Goal: Information Seeking & Learning: Learn about a topic

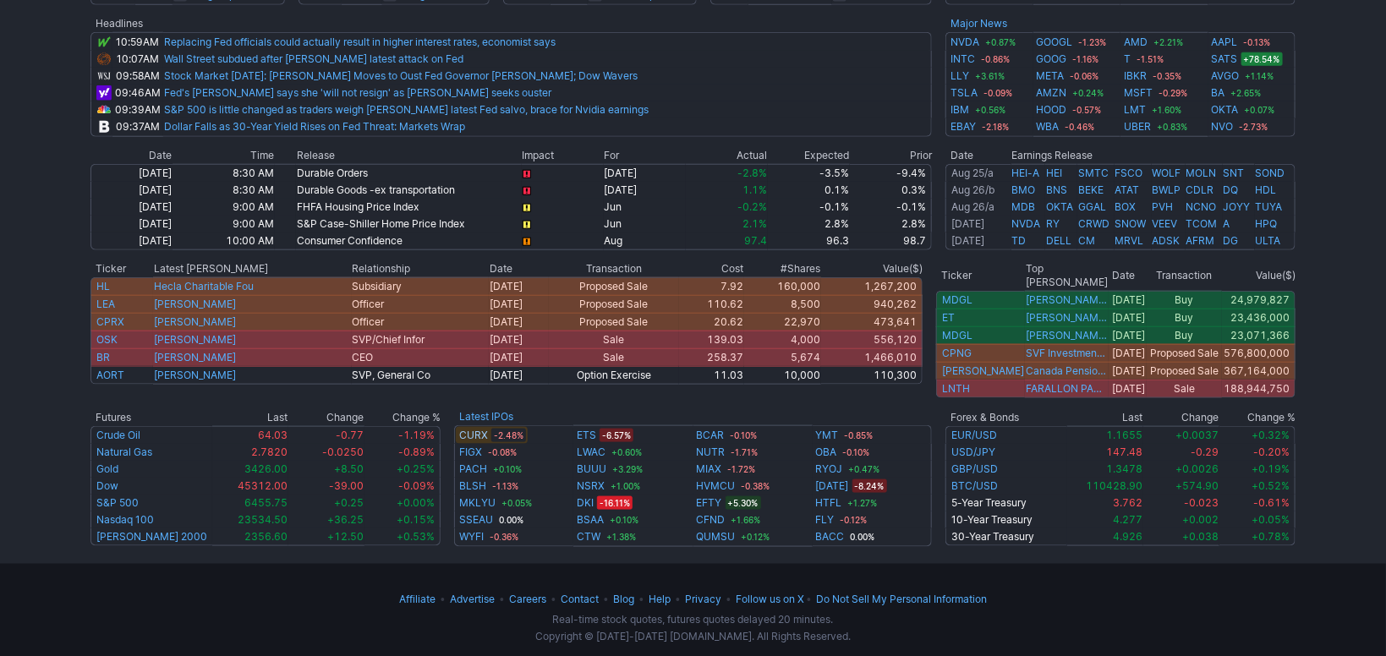
scroll to position [170, 0]
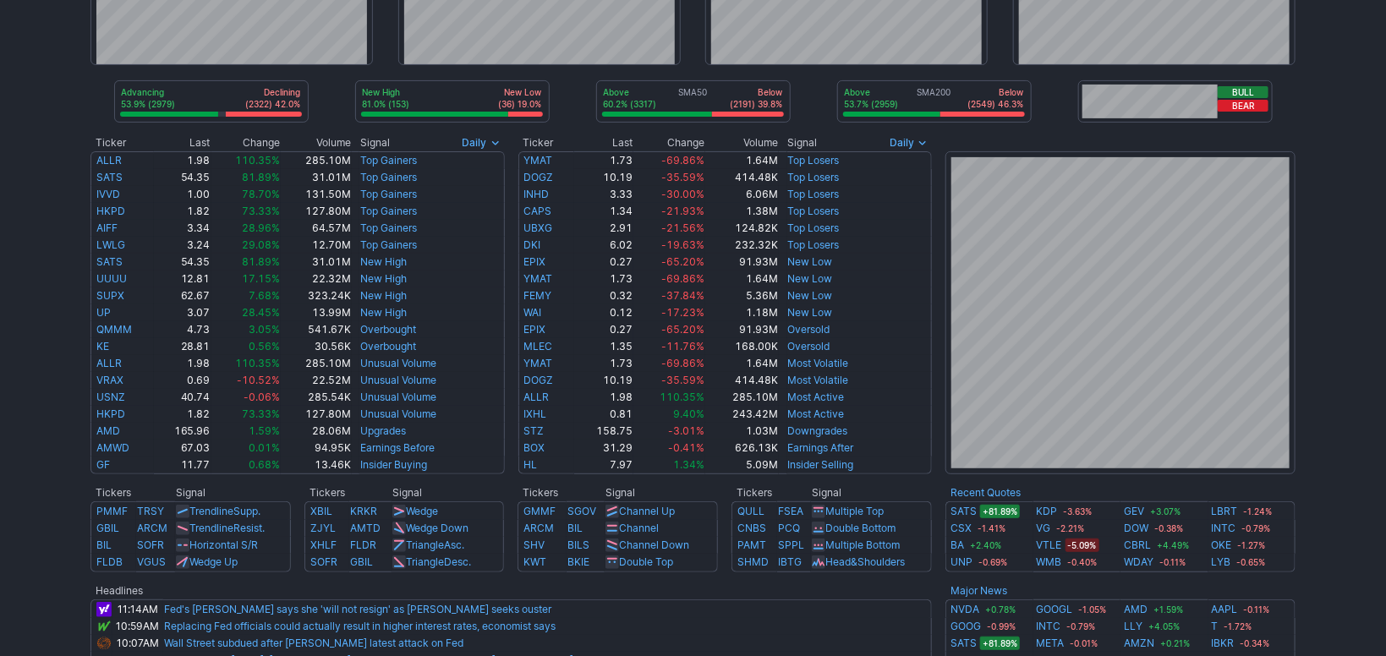
click at [1112, 128] on td "Bull Bear" at bounding box center [1174, 106] width 241 height 52
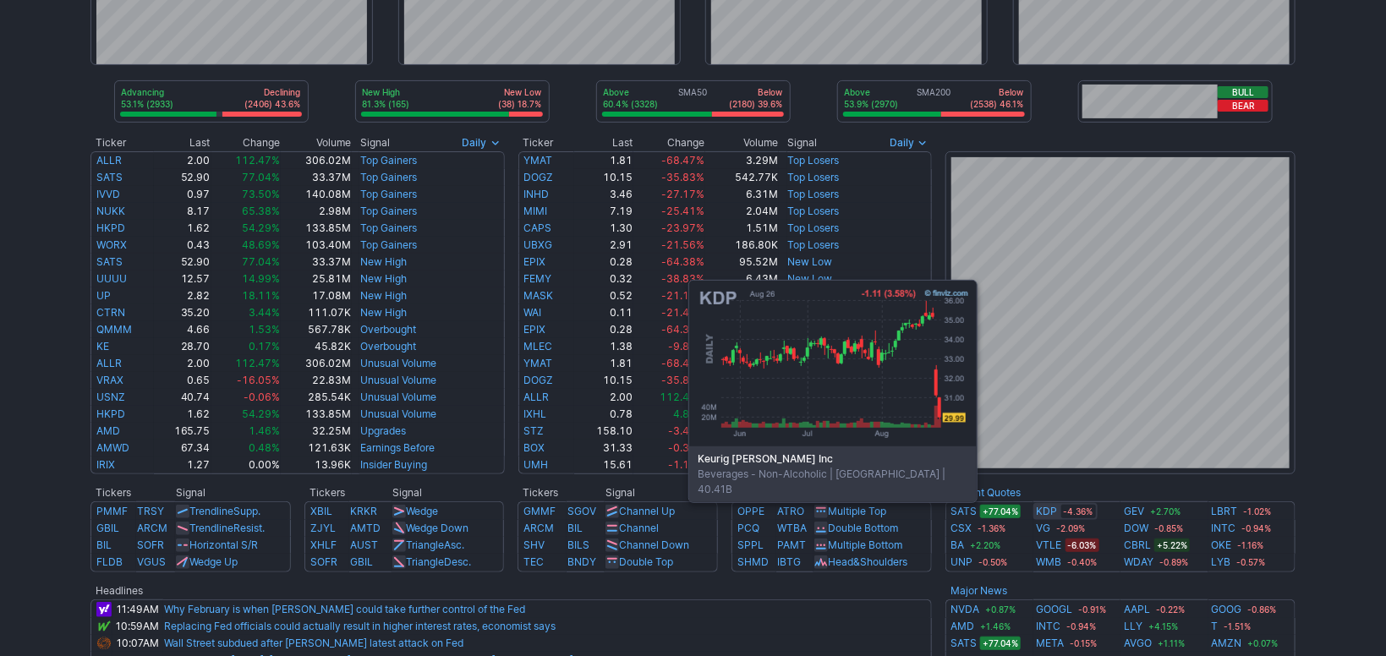
click at [1050, 511] on link "KDP" at bounding box center [1046, 511] width 21 height 17
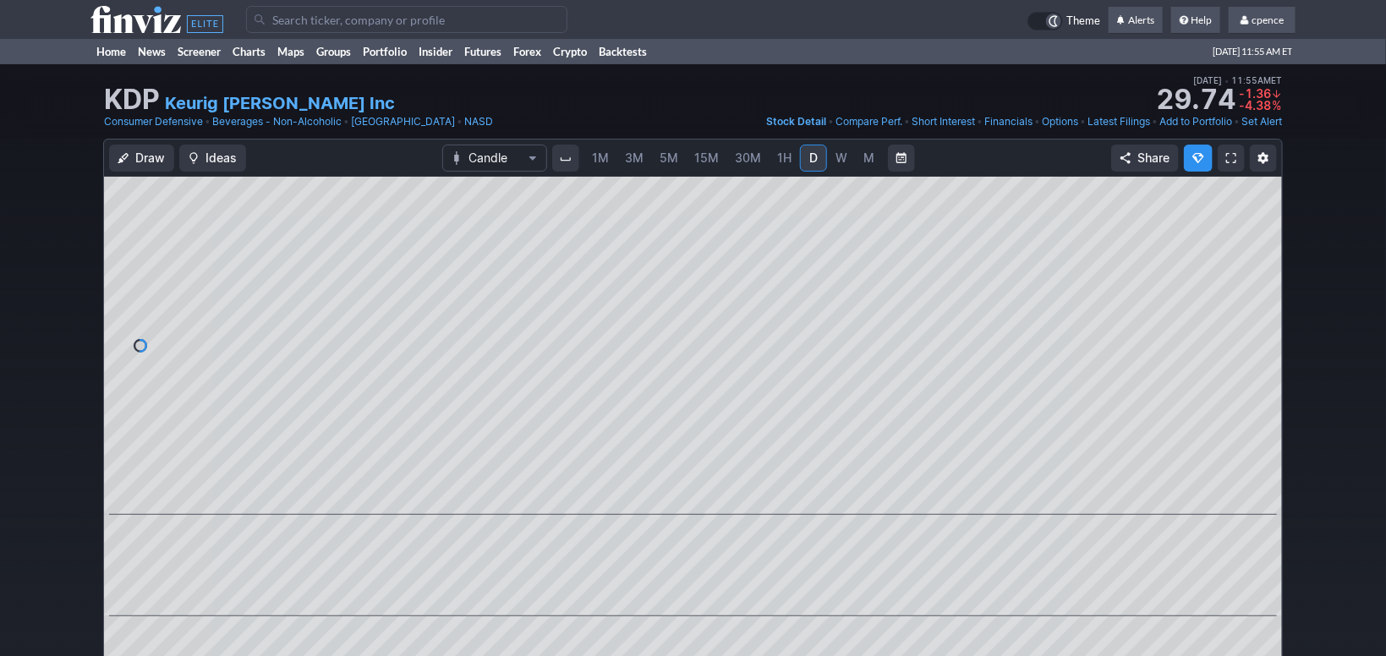
click at [118, 30] on use at bounding box center [156, 19] width 133 height 27
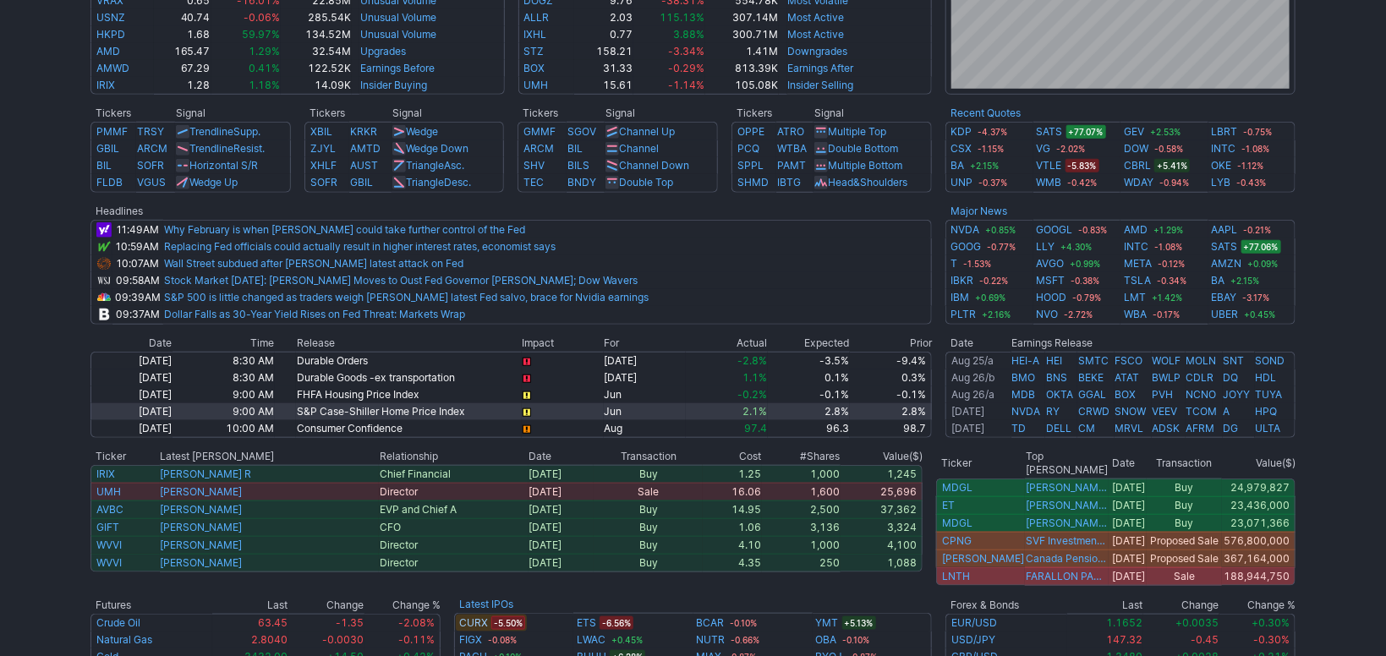
scroll to position [567, 0]
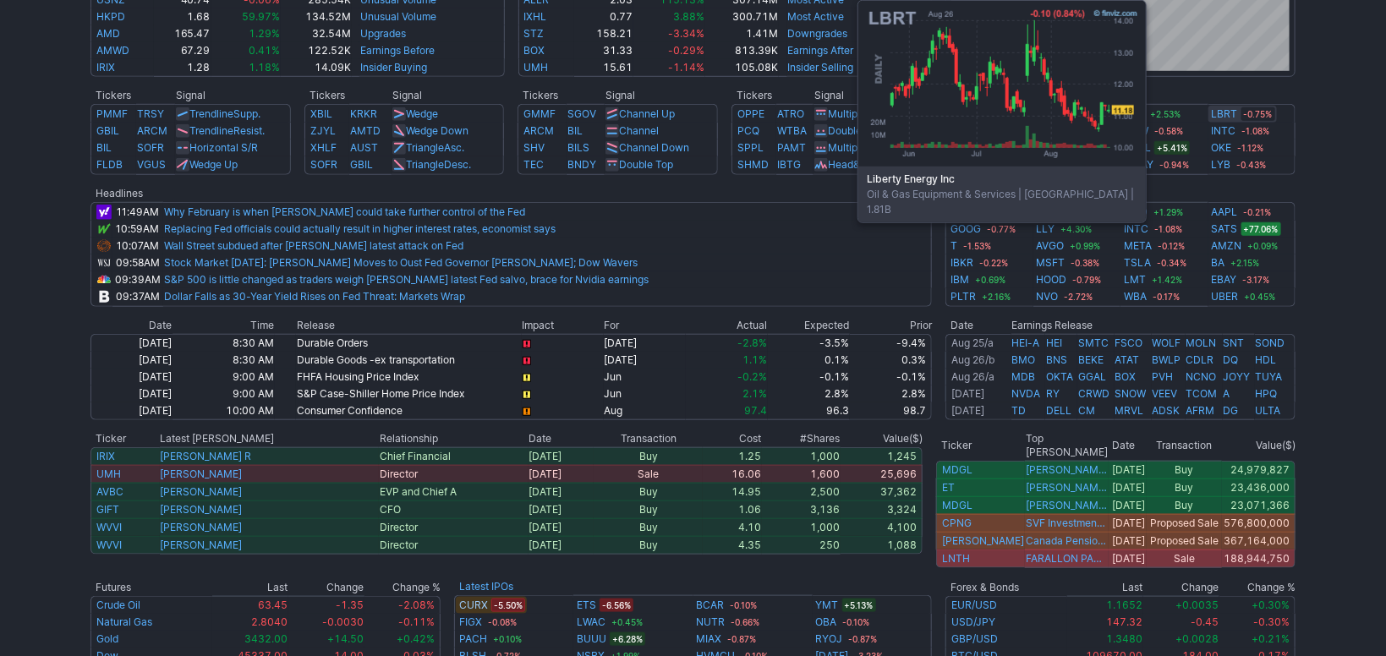
click at [1220, 112] on link "LBRT" at bounding box center [1224, 114] width 26 height 17
